Goal: Find specific page/section: Find specific page/section

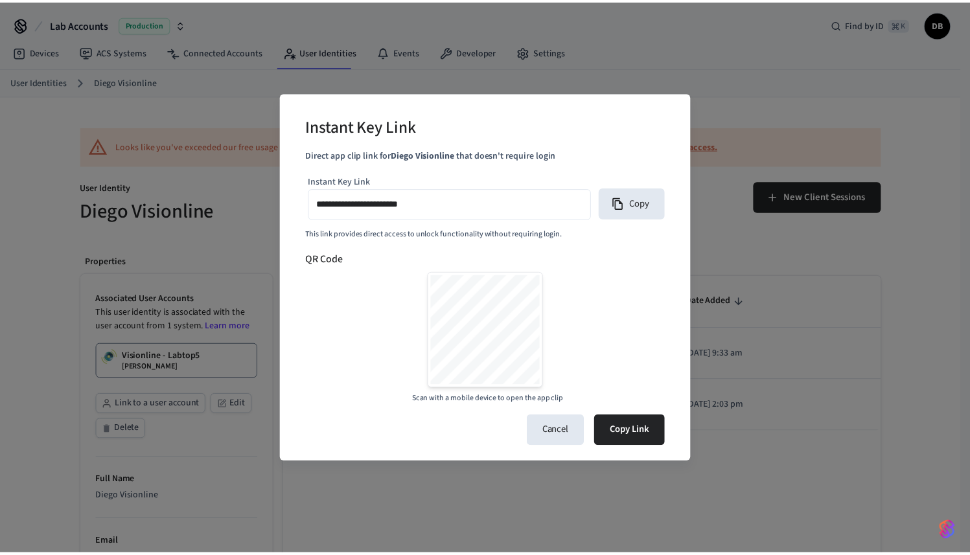
scroll to position [414, 0]
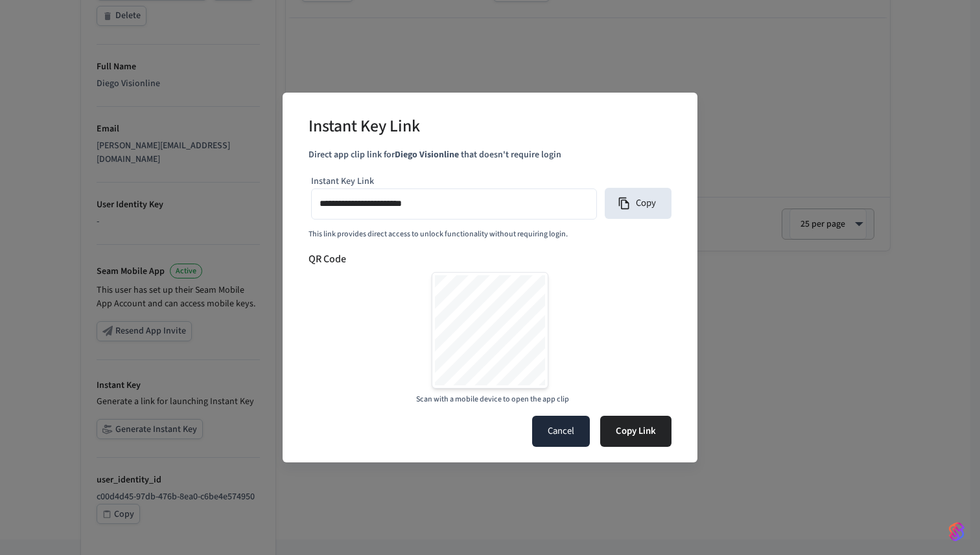
click at [569, 431] on button "Cancel" at bounding box center [561, 431] width 58 height 31
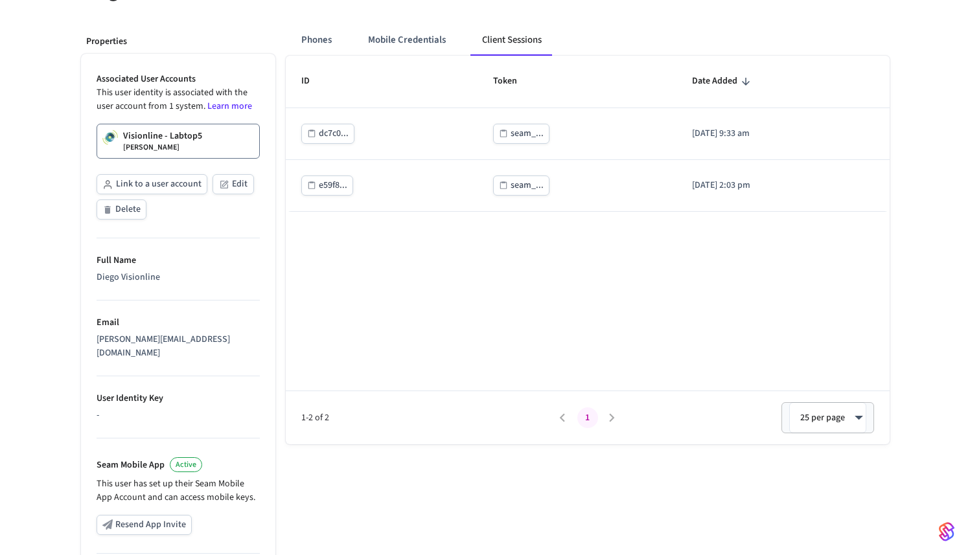
scroll to position [0, 0]
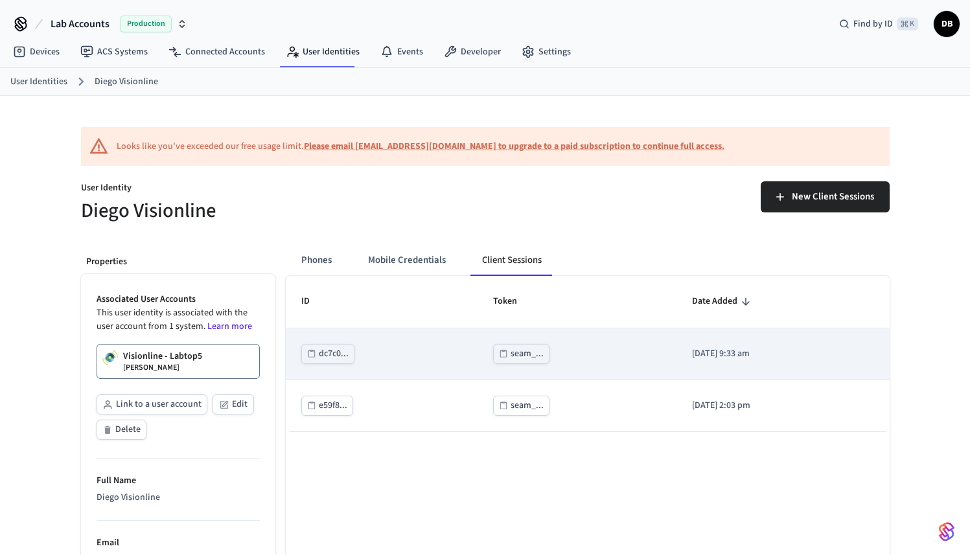
click at [529, 353] on button "seam_..." at bounding box center [521, 354] width 56 height 20
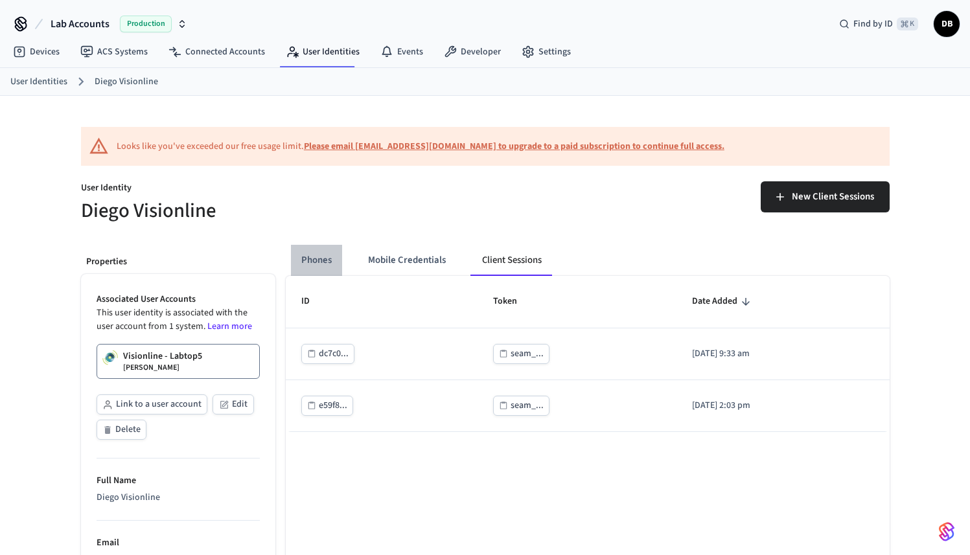
click at [323, 260] on button "Phones" at bounding box center [316, 260] width 51 height 31
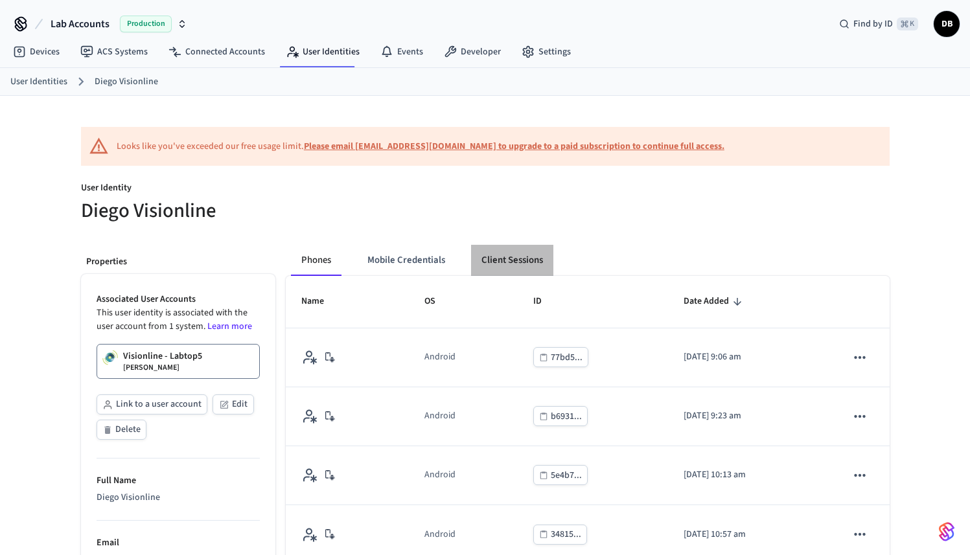
click at [505, 264] on button "Client Sessions" at bounding box center [512, 260] width 82 height 31
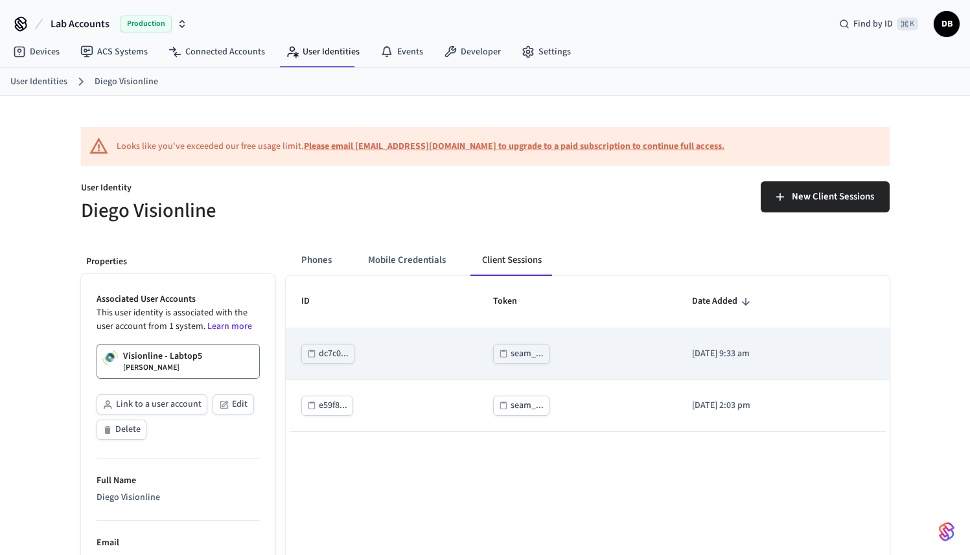
click at [518, 348] on div "seam_..." at bounding box center [527, 354] width 33 height 16
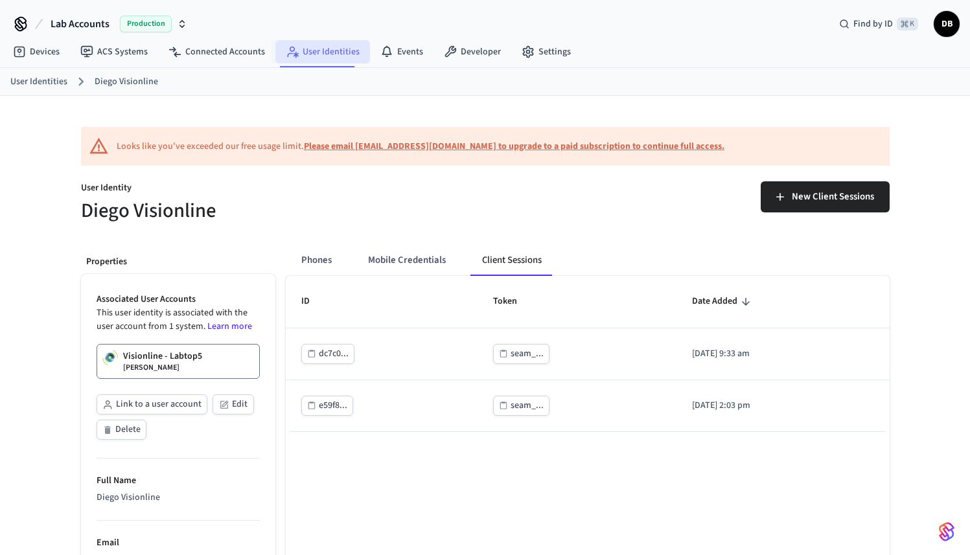
click at [316, 51] on link "User Identities" at bounding box center [322, 51] width 95 height 23
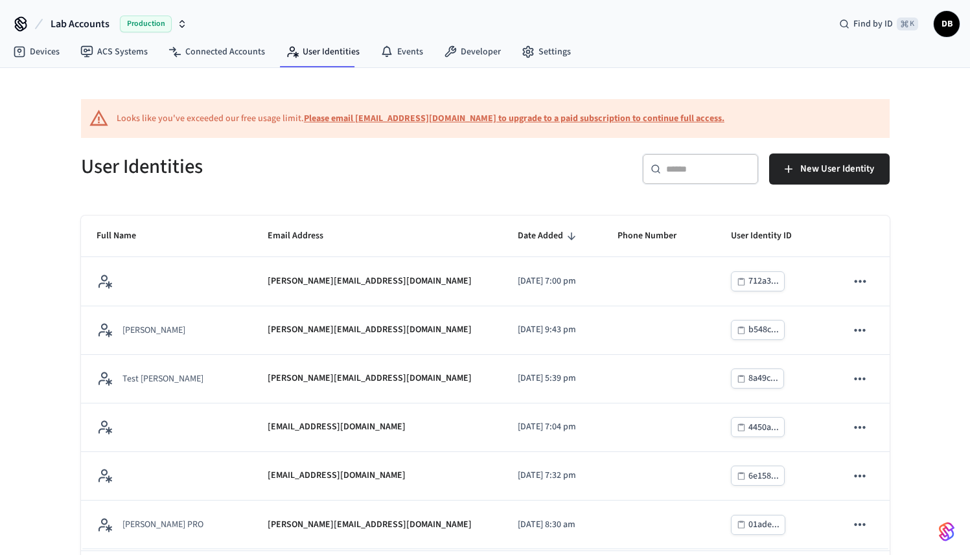
click at [130, 67] on nav "Devices ACS Systems Connected Accounts User Identities Events Developer Settings" at bounding box center [292, 53] width 579 height 30
click at [130, 52] on link "ACS Systems" at bounding box center [114, 51] width 88 height 23
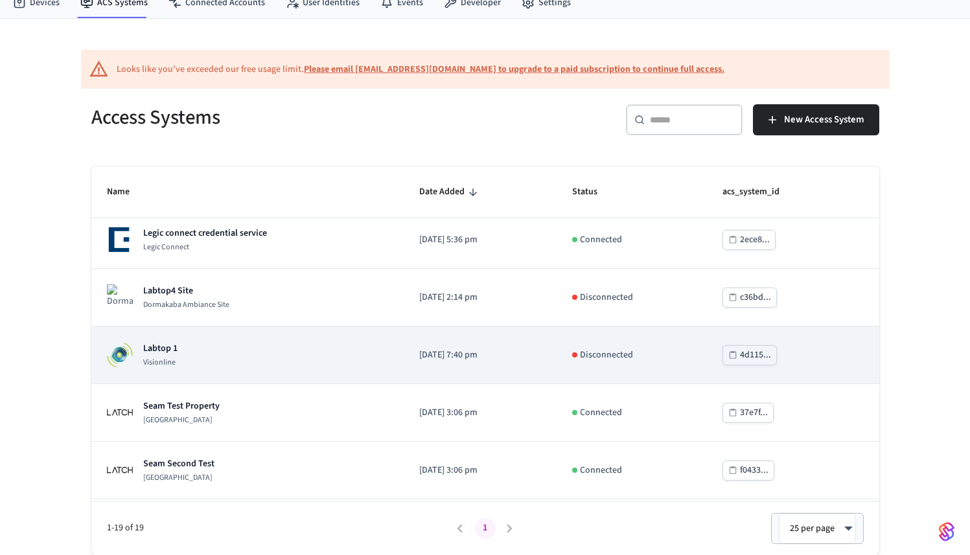
scroll to position [367, 0]
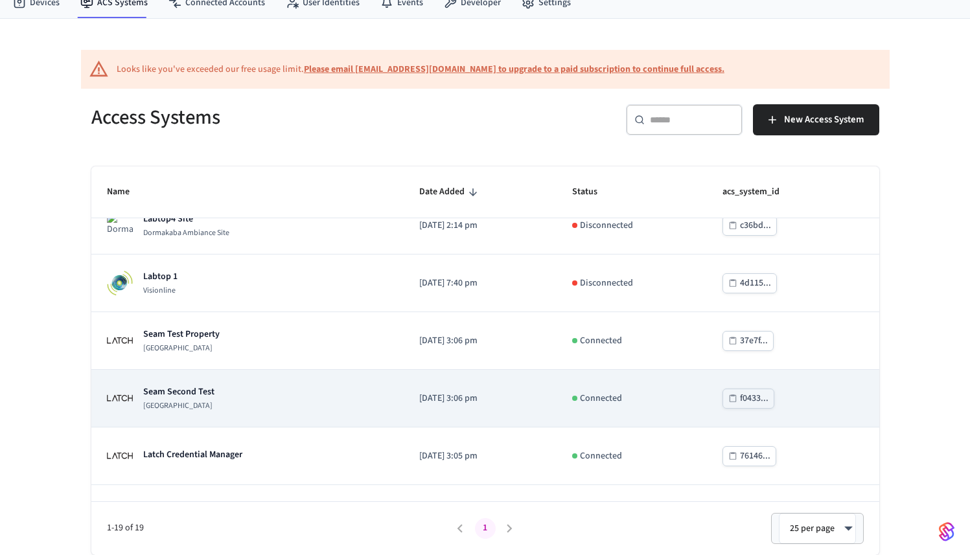
click at [206, 399] on div "Seam Second Test Latch Building" at bounding box center [178, 398] width 71 height 26
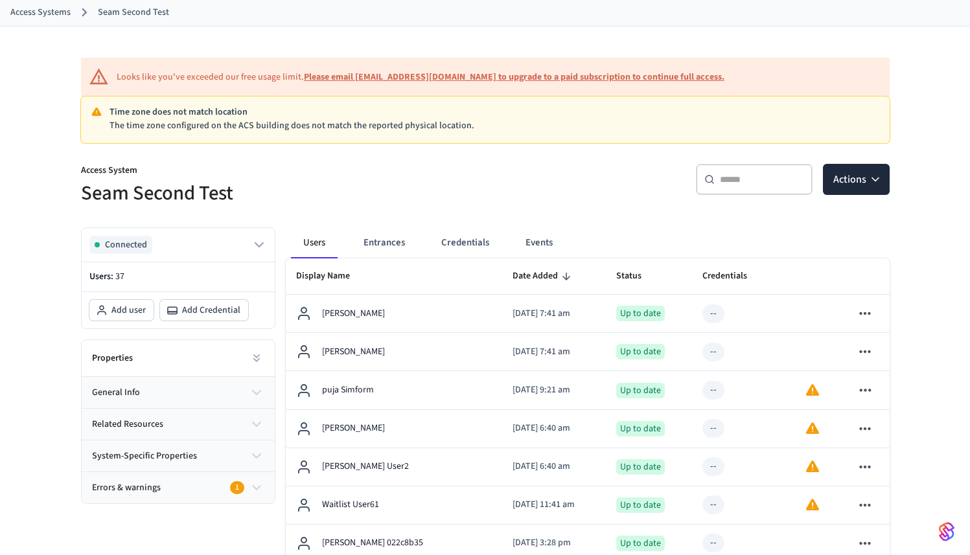
scroll to position [92, 0]
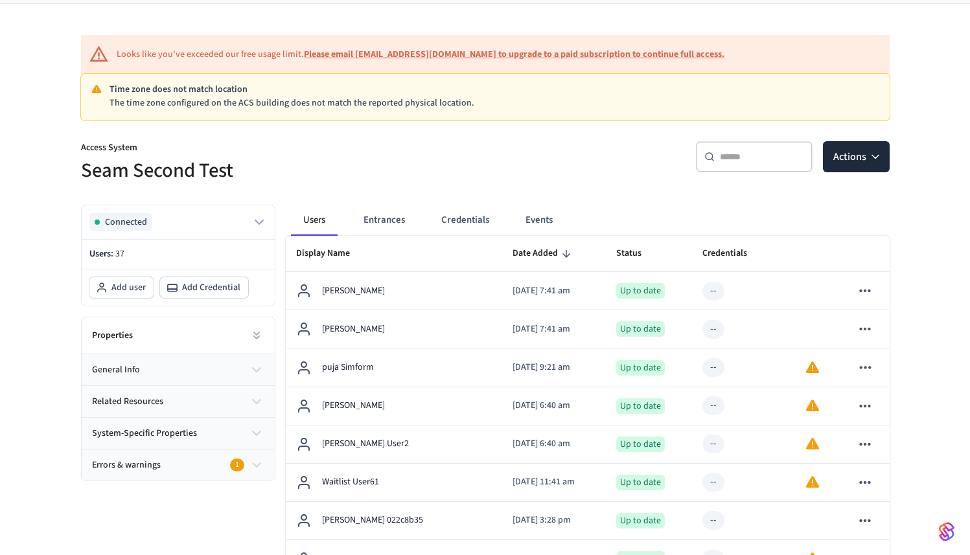
click at [731, 165] on div "​ ​" at bounding box center [754, 156] width 117 height 31
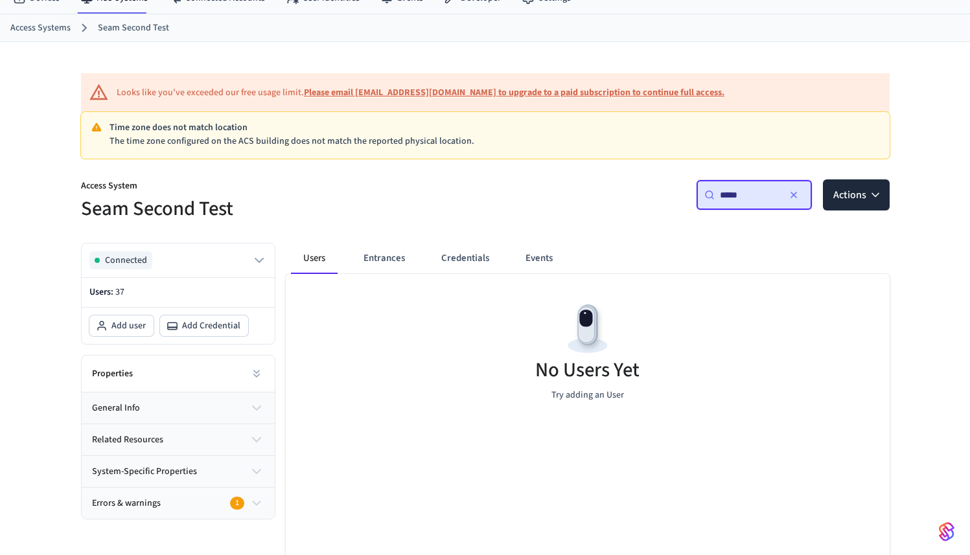
scroll to position [0, 0]
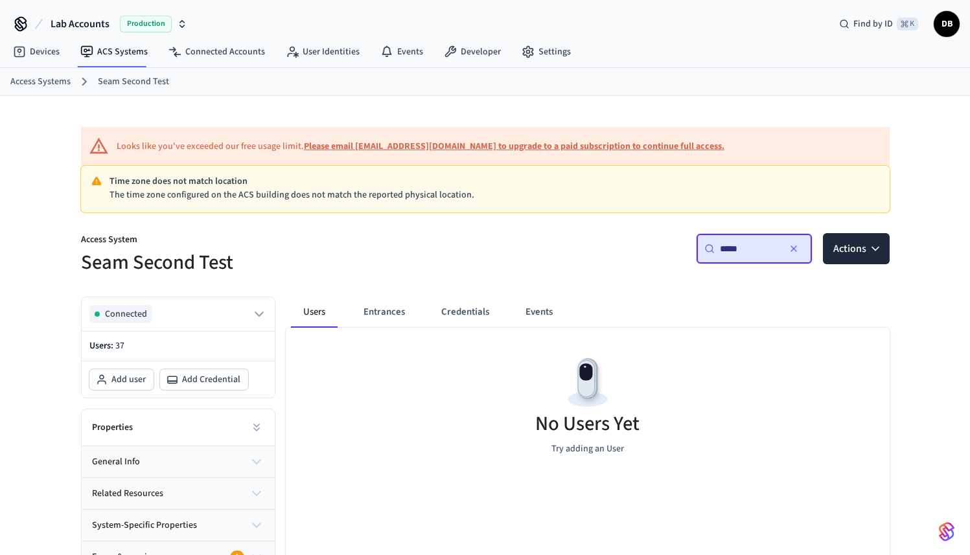
type input "*****"
